Goal: Information Seeking & Learning: Learn about a topic

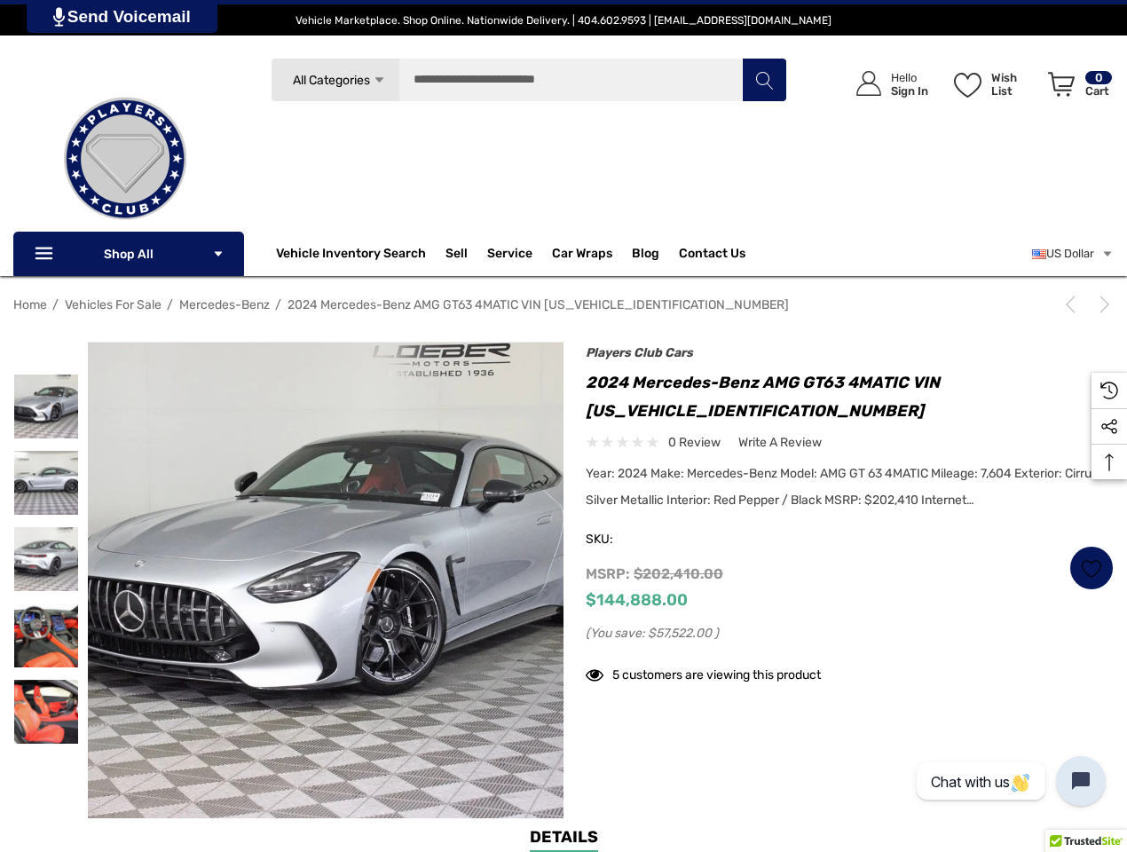
click at [564, 426] on div "Previous Next Players Club Cars 2024 Mercedes-Benz AMG GT63 4MATIC VIN [US_VEHI…" at bounding box center [839, 524] width 550 height 346
click at [335, 80] on span "All Categories" at bounding box center [331, 80] width 77 height 15
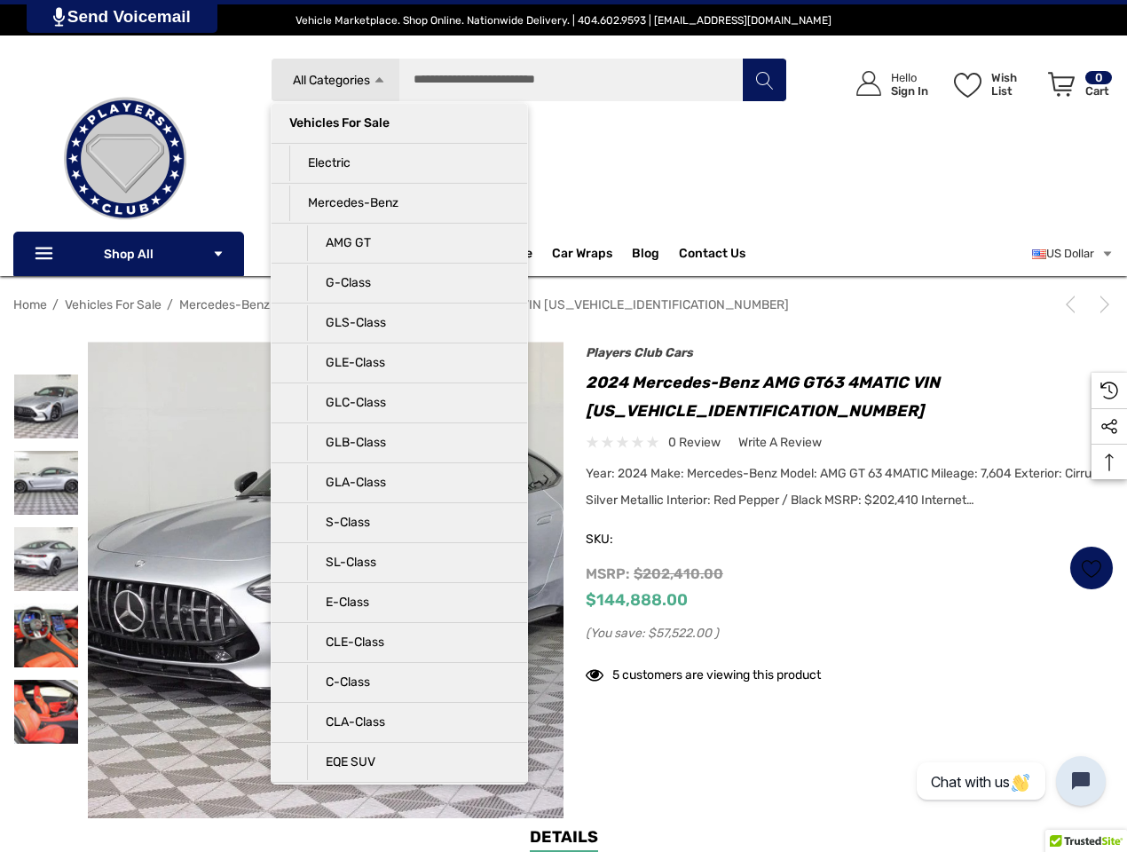
click at [399, 141] on div "Search All Categories Icon Arrow Down Icon Arrow Down Icon Arrow Up Icon Arrow …" at bounding box center [529, 153] width 517 height 190
click at [399, 181] on p "Electric" at bounding box center [399, 164] width 220 height 36
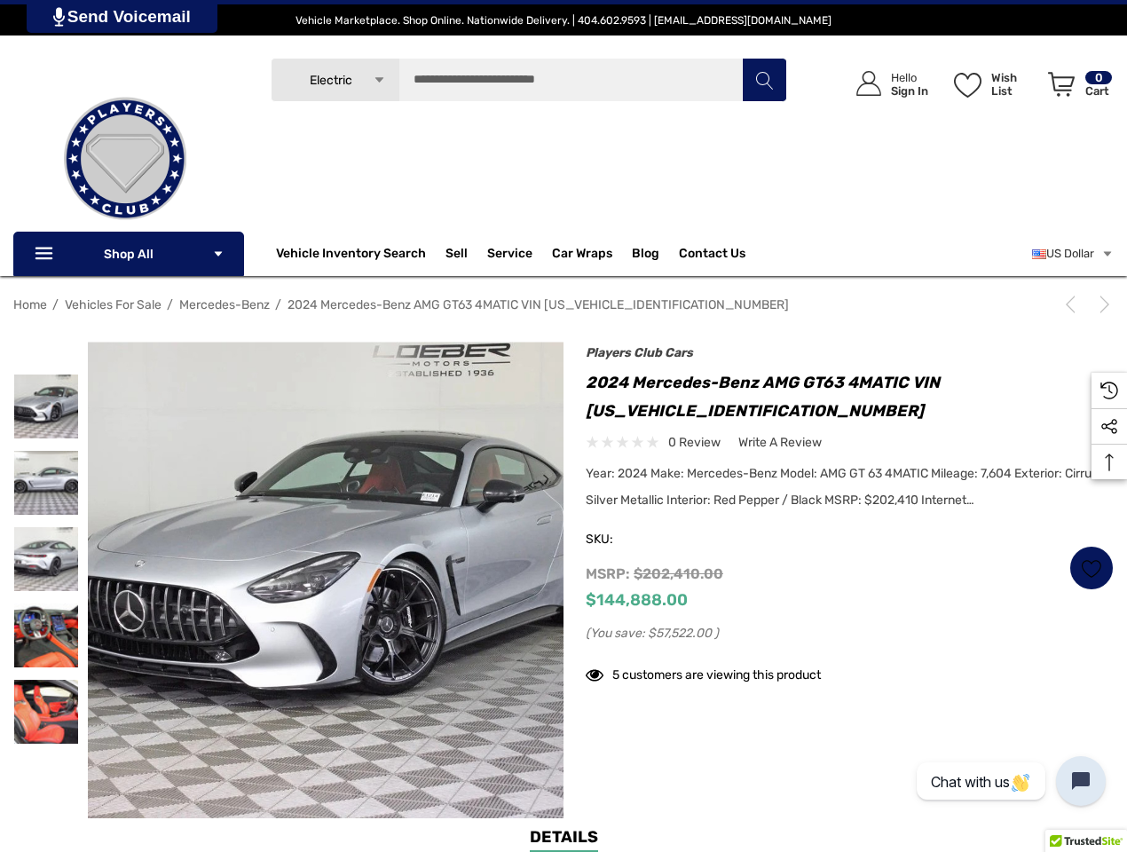
click at [399, 221] on div "Search Electric Icon Arrow Down Icon Arrow Down Icon Arrow Up Icon Arrow Up Veh…" at bounding box center [529, 153] width 517 height 190
click at [529, 80] on input "Search" at bounding box center [529, 80] width 517 height 44
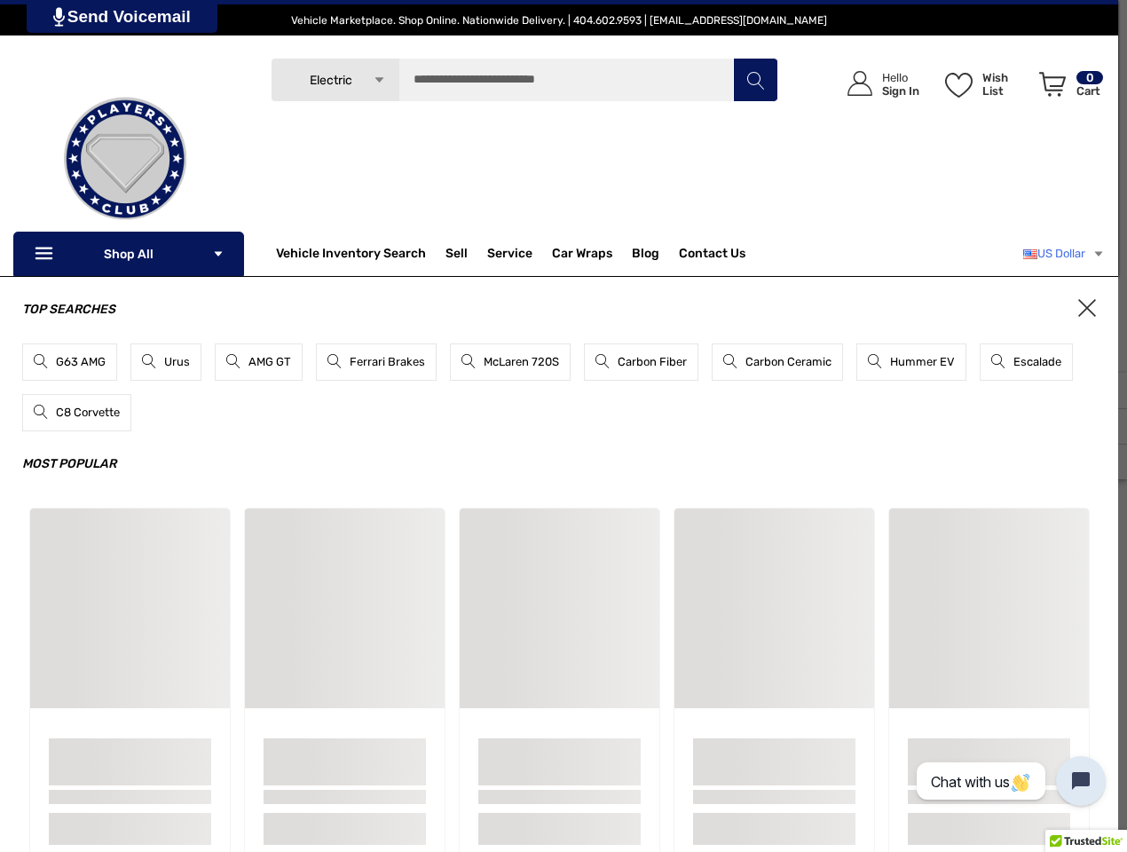
click at [1071, 254] on link "US Dollar" at bounding box center [1065, 254] width 82 height 36
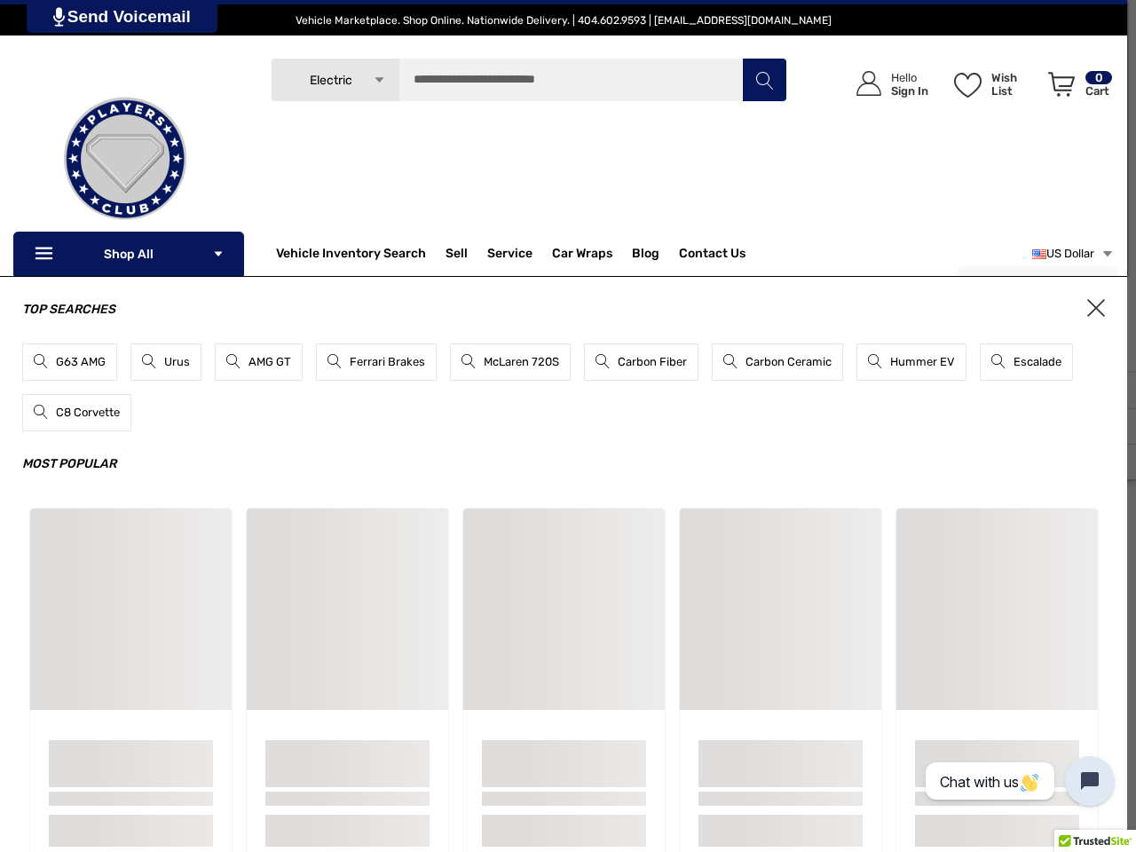
click at [1074, 304] on div "Top Searches G63 AMG Urus AMG GT Ferrari Brakes McLaren 720S Carbon Fiber Carbo…" at bounding box center [563, 586] width 1127 height 621
click at [1102, 304] on span "×" at bounding box center [1096, 308] width 18 height 18
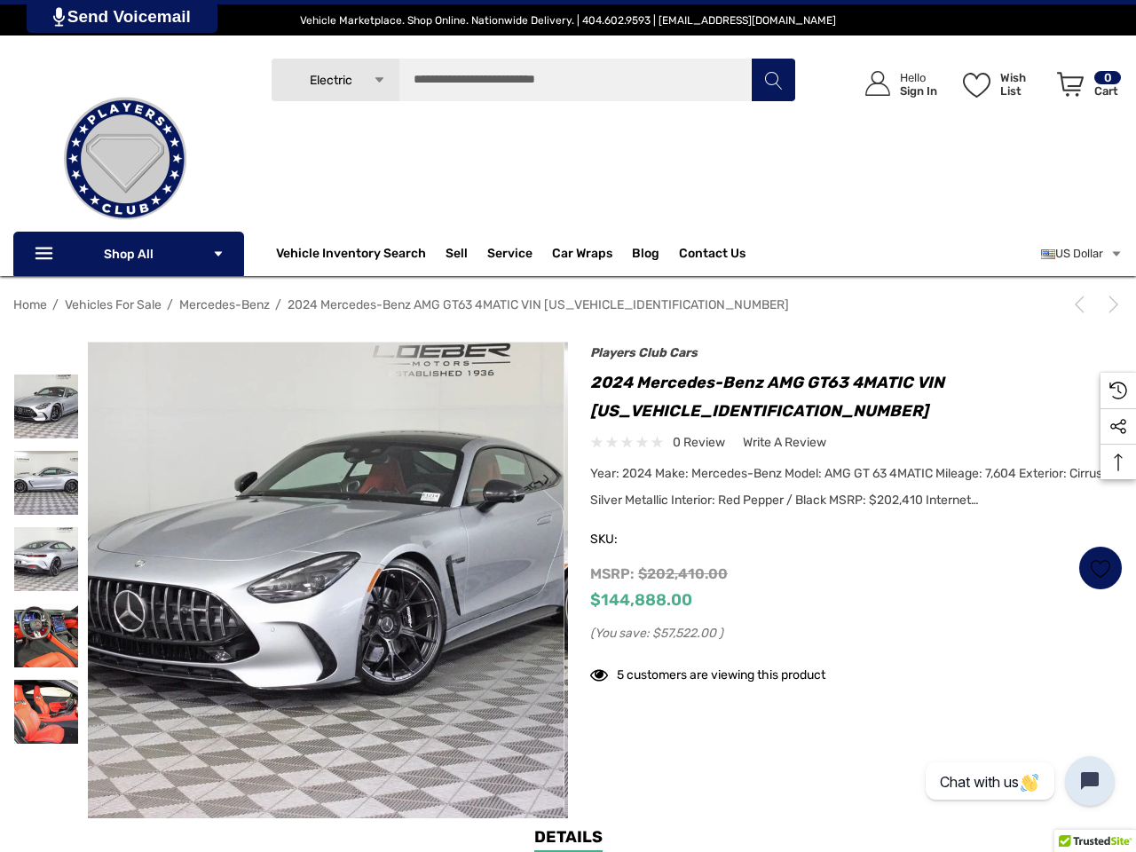
click at [1092, 568] on div "Sample Card" at bounding box center [1005, 610] width 203 height 203
